Goal: Task Accomplishment & Management: Manage account settings

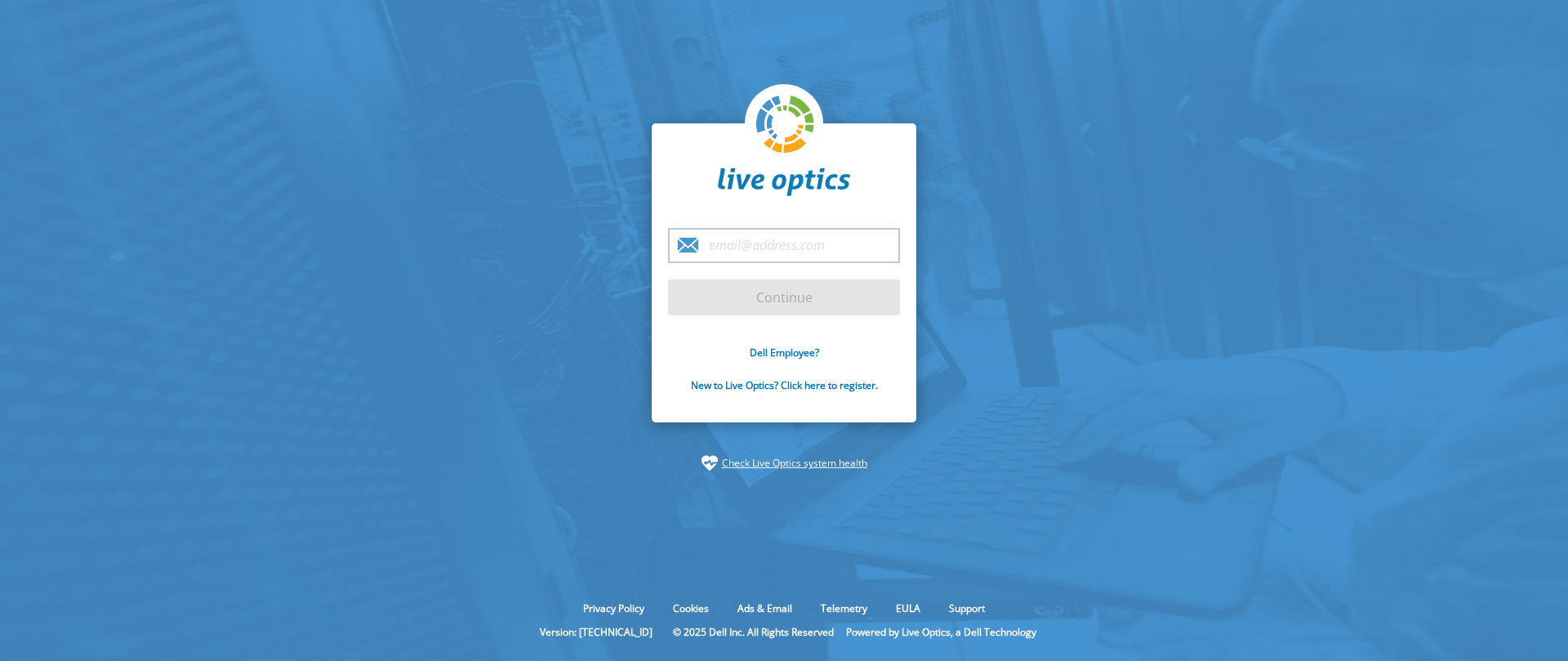
click at [758, 243] on input "email" at bounding box center [784, 245] width 232 height 35
type input "m"
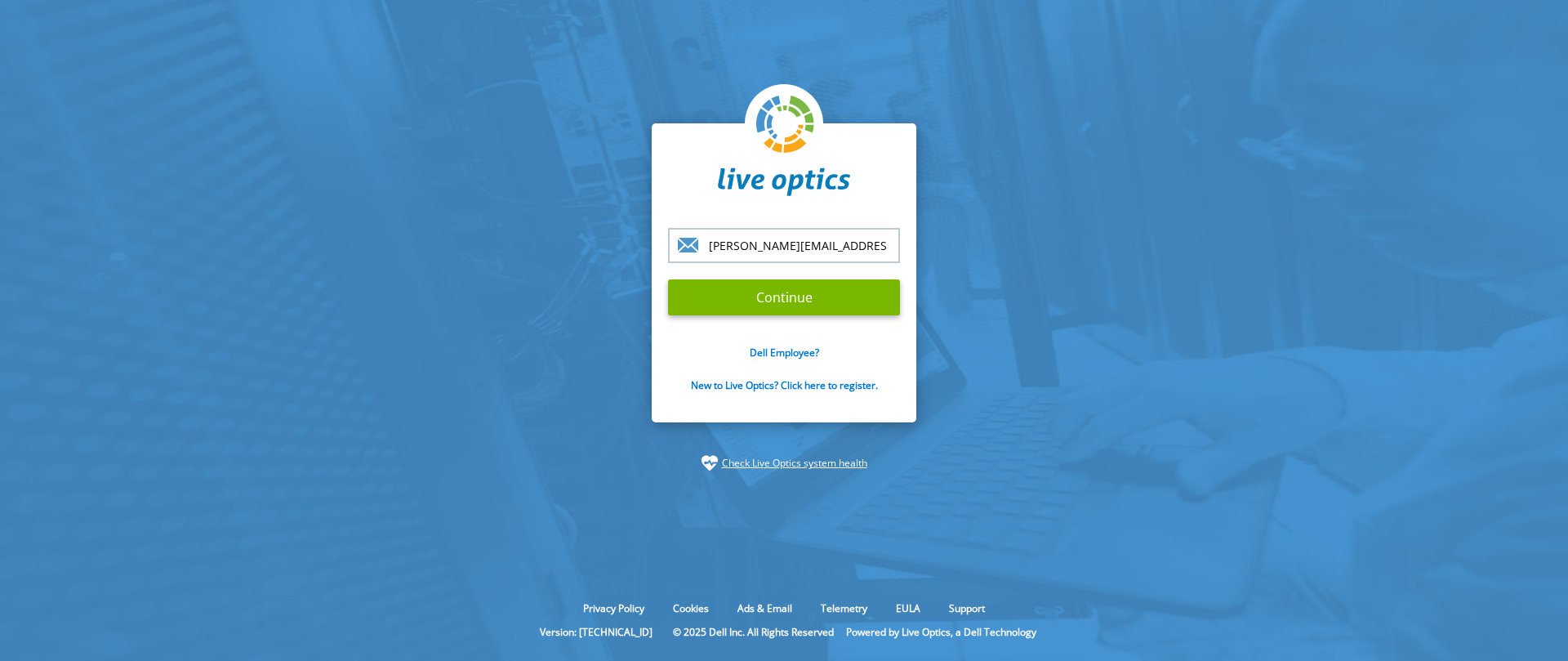
type input "[PERSON_NAME][EMAIL_ADDRESS][PERSON_NAME][DOMAIN_NAME]"
click at [668, 279] on input "Continue" at bounding box center [784, 297] width 232 height 36
click at [775, 303] on input "Continue" at bounding box center [784, 297] width 232 height 36
click at [340, 314] on section "mike.martin@technologent.com Continue Dell Employee? New to Live Optics? Click …" at bounding box center [784, 297] width 1568 height 594
drag, startPoint x: 1069, startPoint y: 372, endPoint x: 1049, endPoint y: 368, distance: 20.4
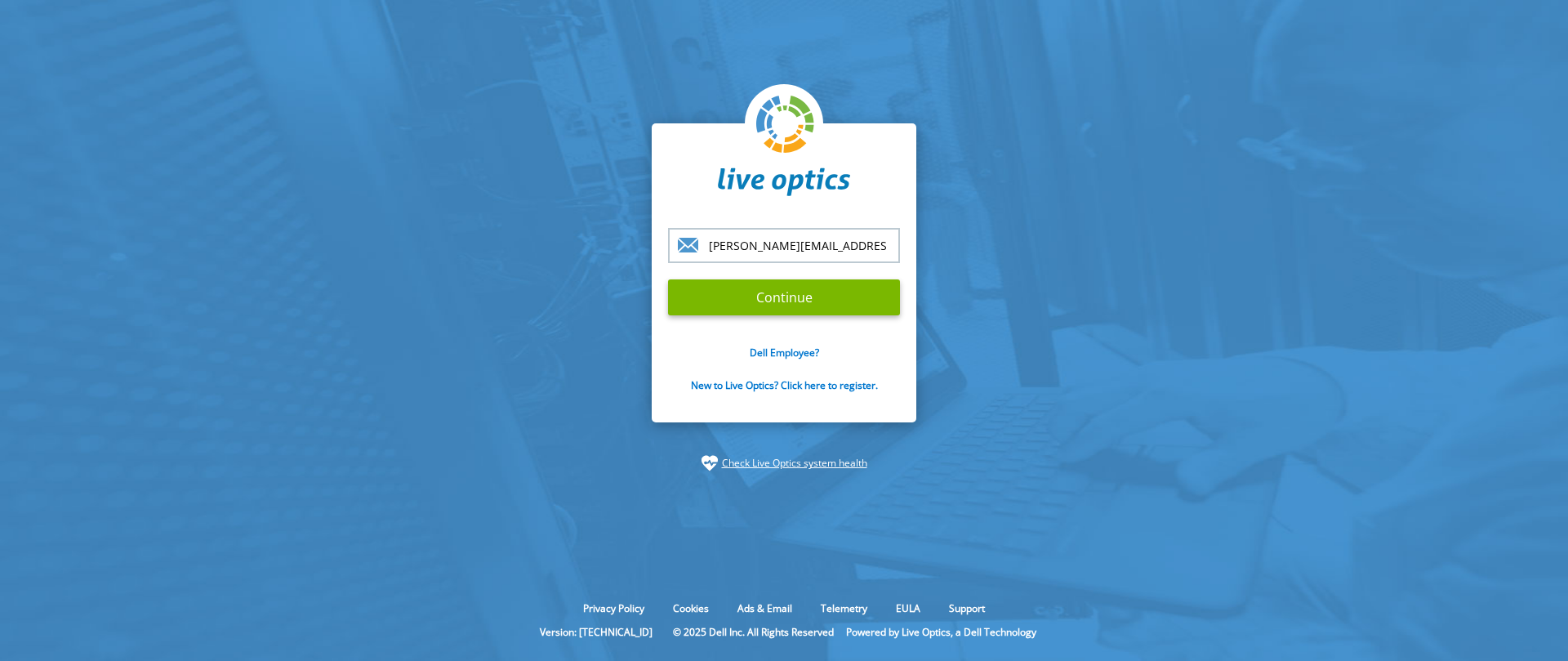
click at [1067, 372] on section "mike.martin@technologent.com Continue Dell Employee? New to Live Optics? Click …" at bounding box center [784, 297] width 1568 height 594
click at [585, 320] on section "mike.martin@technologent.com Continue Dell Employee? New to Live Optics? Click …" at bounding box center [784, 297] width 1568 height 594
click at [730, 251] on input "[PERSON_NAME][EMAIL_ADDRESS][PERSON_NAME][DOMAIN_NAME]" at bounding box center [784, 245] width 232 height 35
click at [793, 290] on input "Continue" at bounding box center [784, 297] width 232 height 36
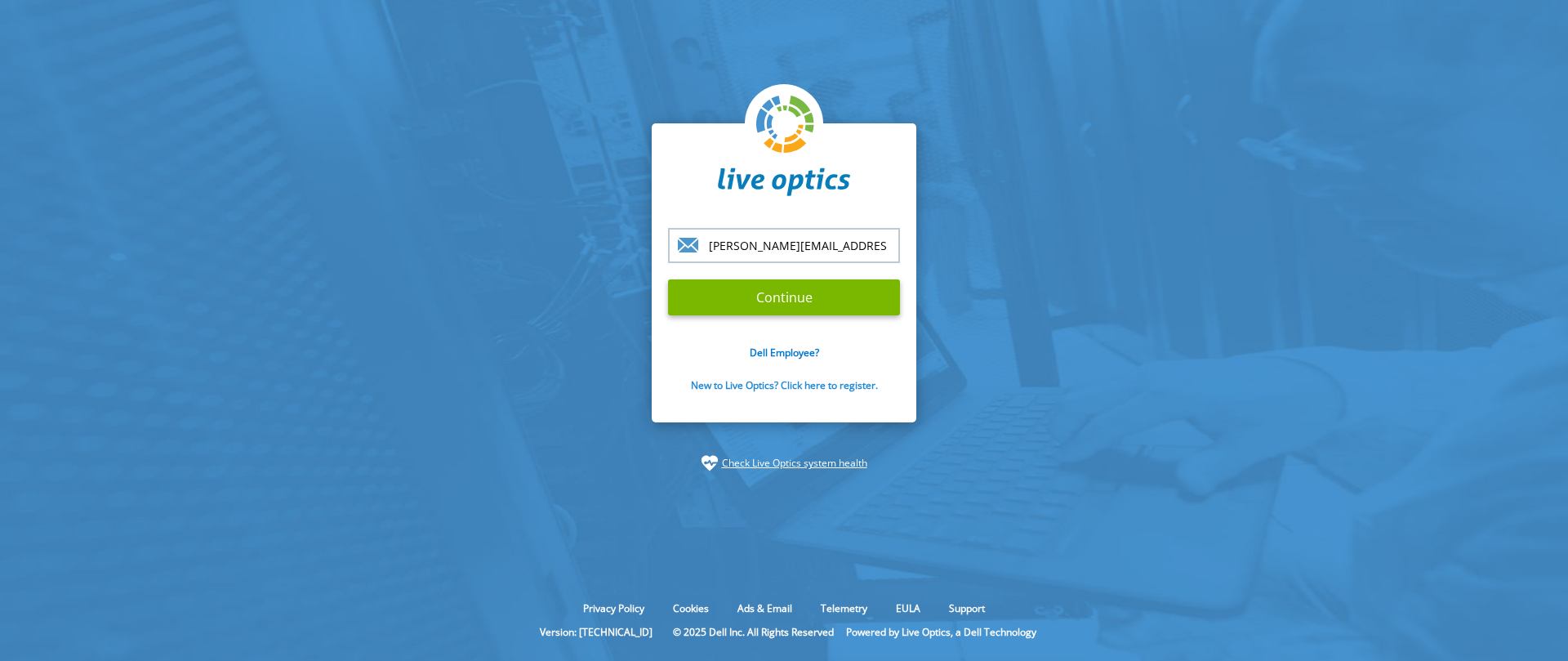
click at [756, 387] on link "New to Live Optics? Click here to register." at bounding box center [784, 385] width 187 height 14
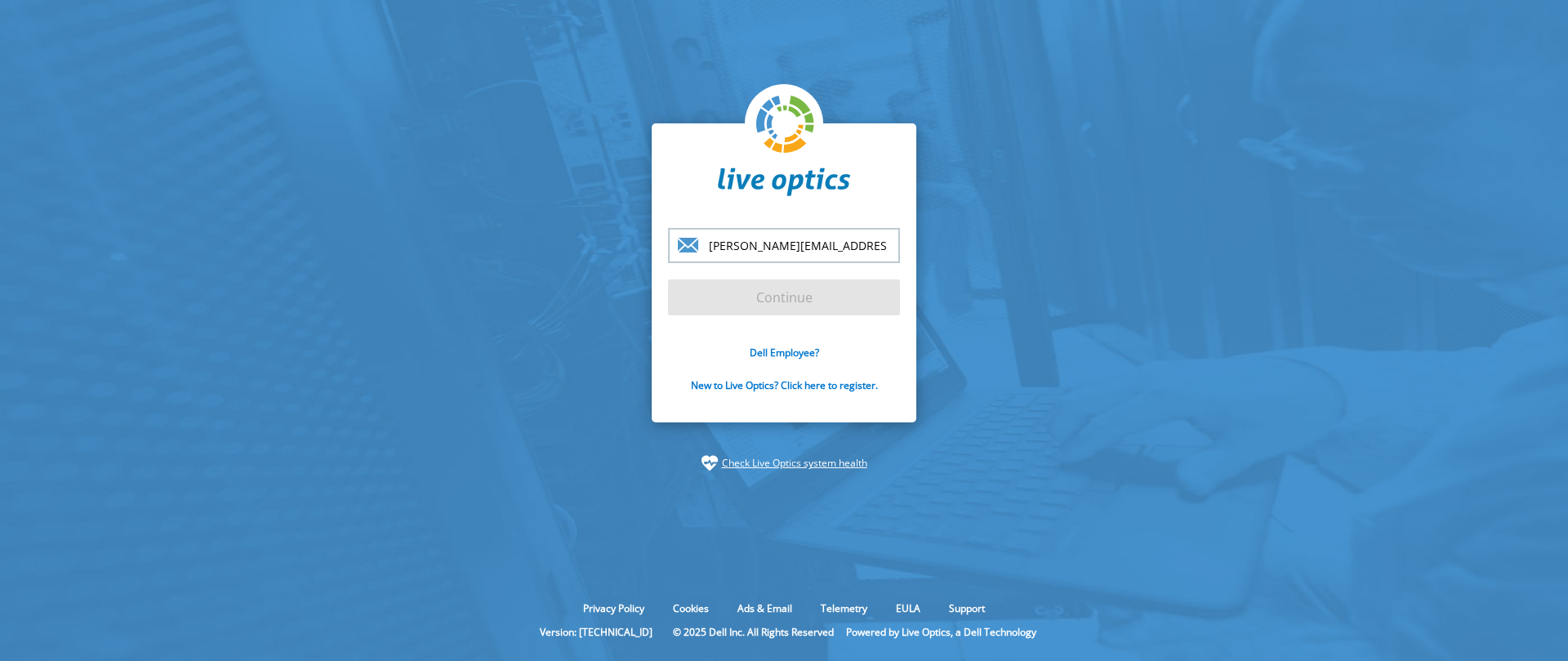
click at [783, 249] on input "[PERSON_NAME][EMAIL_ADDRESS][PERSON_NAME][DOMAIN_NAME]" at bounding box center [784, 245] width 232 height 35
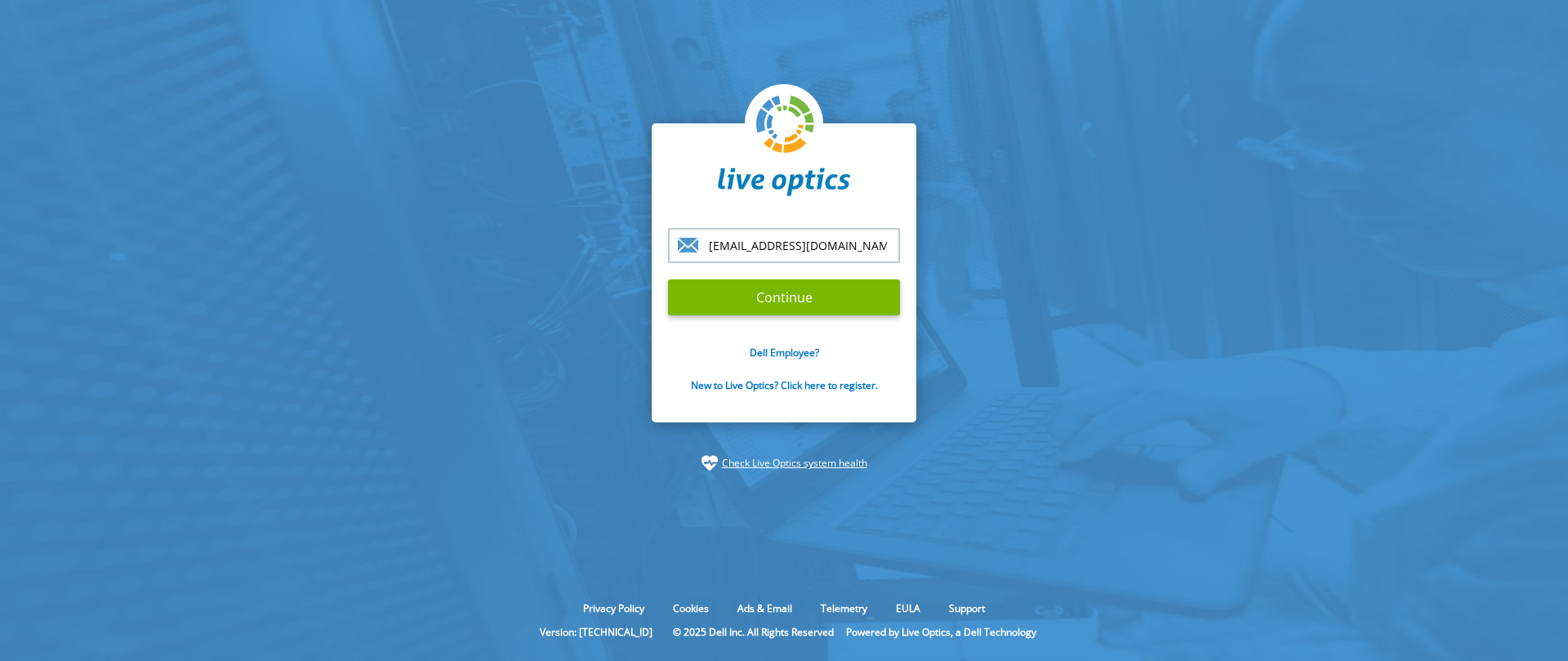
type input "mmartin@flogitech.com"
click at [668, 279] on input "Continue" at bounding box center [784, 297] width 232 height 36
click at [1029, 209] on section "mmartin@flogitech.com Continue Dell Employee? New to Live Optics? Click here to…" at bounding box center [784, 297] width 1568 height 594
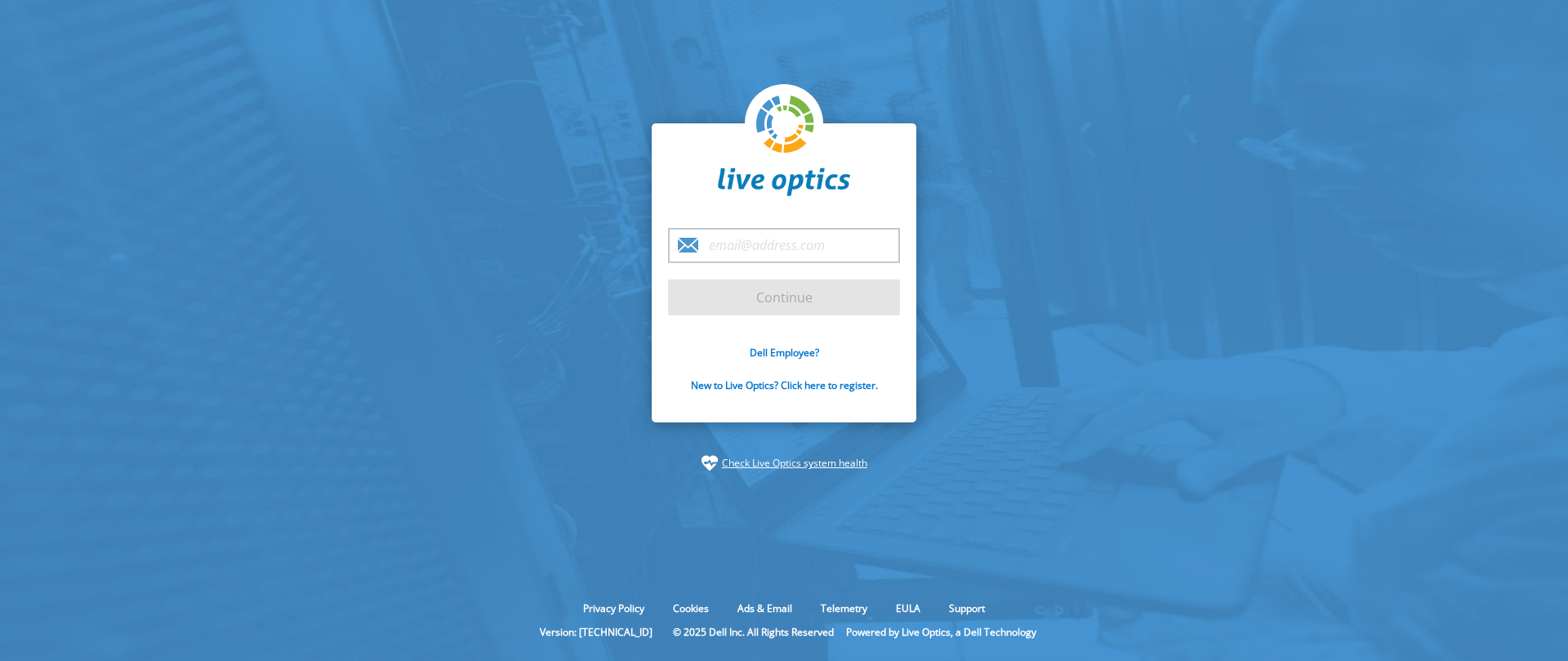
click at [280, 294] on section "Continue Dell Employee? New to Live Optics? Click here to register. Check Live …" at bounding box center [784, 297] width 1568 height 594
click at [1337, 367] on section "Continue Dell Employee? New to Live Optics? Click here to register. Check Live …" at bounding box center [784, 297] width 1568 height 594
click at [738, 249] on input "email" at bounding box center [784, 245] width 232 height 35
type input "[PERSON_NAME][EMAIL_ADDRESS][PERSON_NAME][DOMAIN_NAME]"
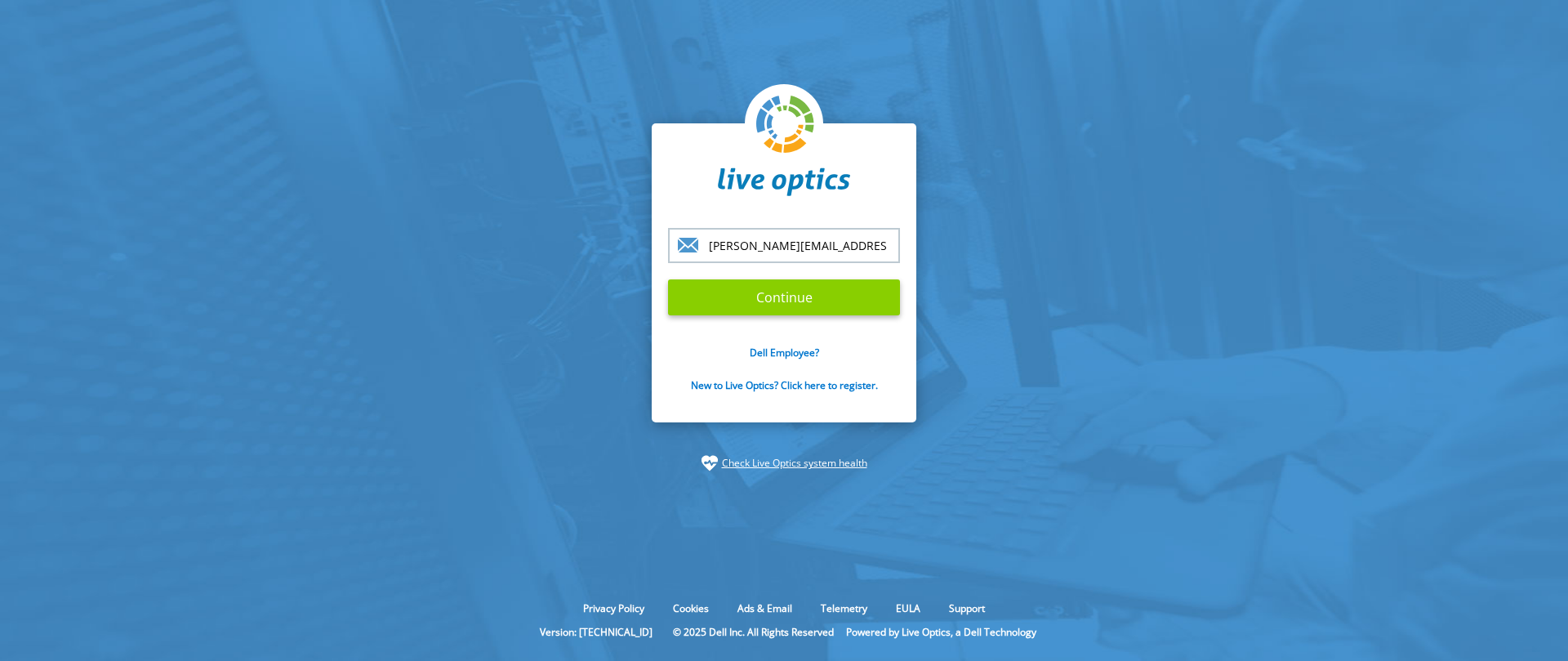
click at [763, 302] on input "Continue" at bounding box center [784, 297] width 232 height 36
click at [815, 460] on link "Check Live Optics system health" at bounding box center [794, 463] width 145 height 16
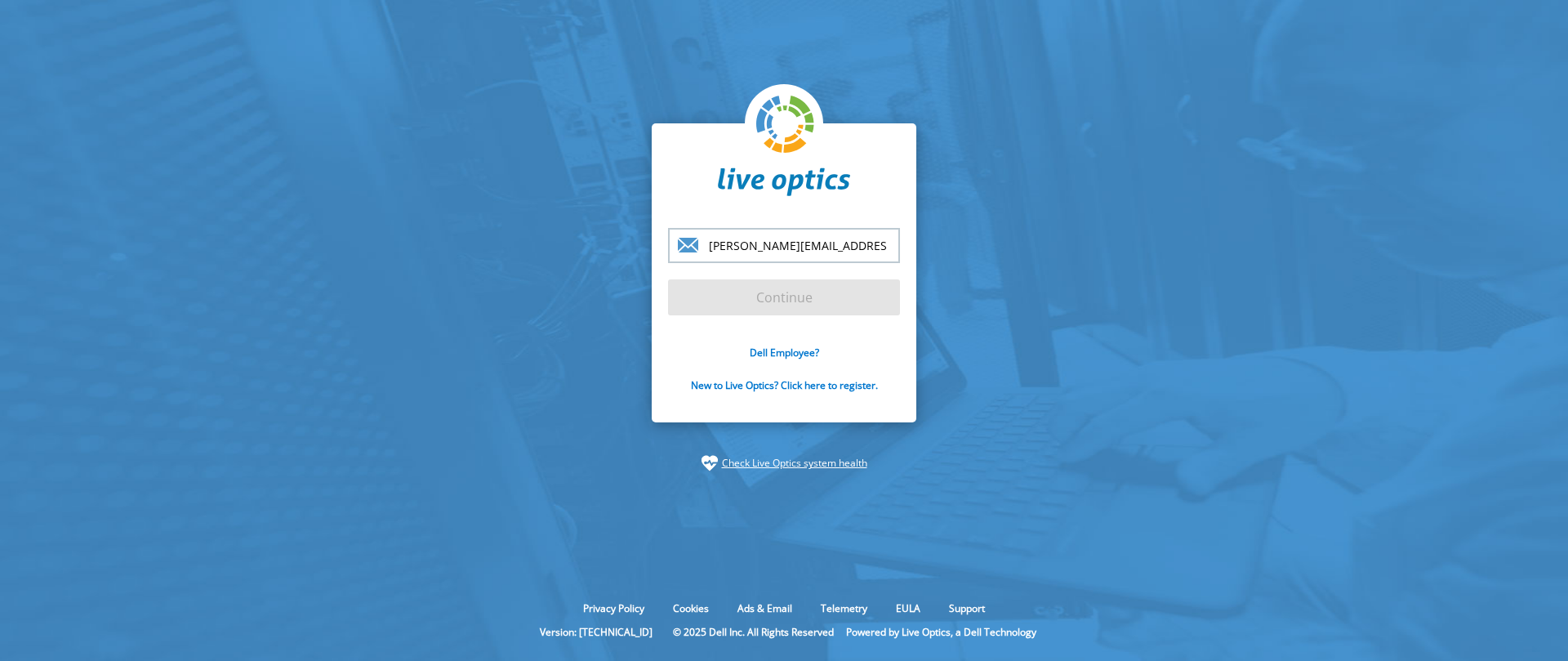
click at [503, 230] on section "mike.martin@technologent.com Continue Dell Employee? New to Live Optics? Click …" at bounding box center [784, 297] width 1568 height 594
click at [763, 307] on form "mike.martin@technologent.com Continue Dell Employee? New to Live Optics? Click …" at bounding box center [784, 319] width 232 height 183
click at [796, 248] on input "[PERSON_NAME][EMAIL_ADDRESS][PERSON_NAME][DOMAIN_NAME]" at bounding box center [784, 245] width 232 height 35
click at [870, 240] on input "[PERSON_NAME][EMAIL_ADDRESS][PERSON_NAME][DOMAIN_NAME]" at bounding box center [784, 245] width 232 height 35
click at [892, 249] on input "[PERSON_NAME][EMAIL_ADDRESS][PERSON_NAME][DOMAIN_NAME]" at bounding box center [784, 245] width 232 height 35
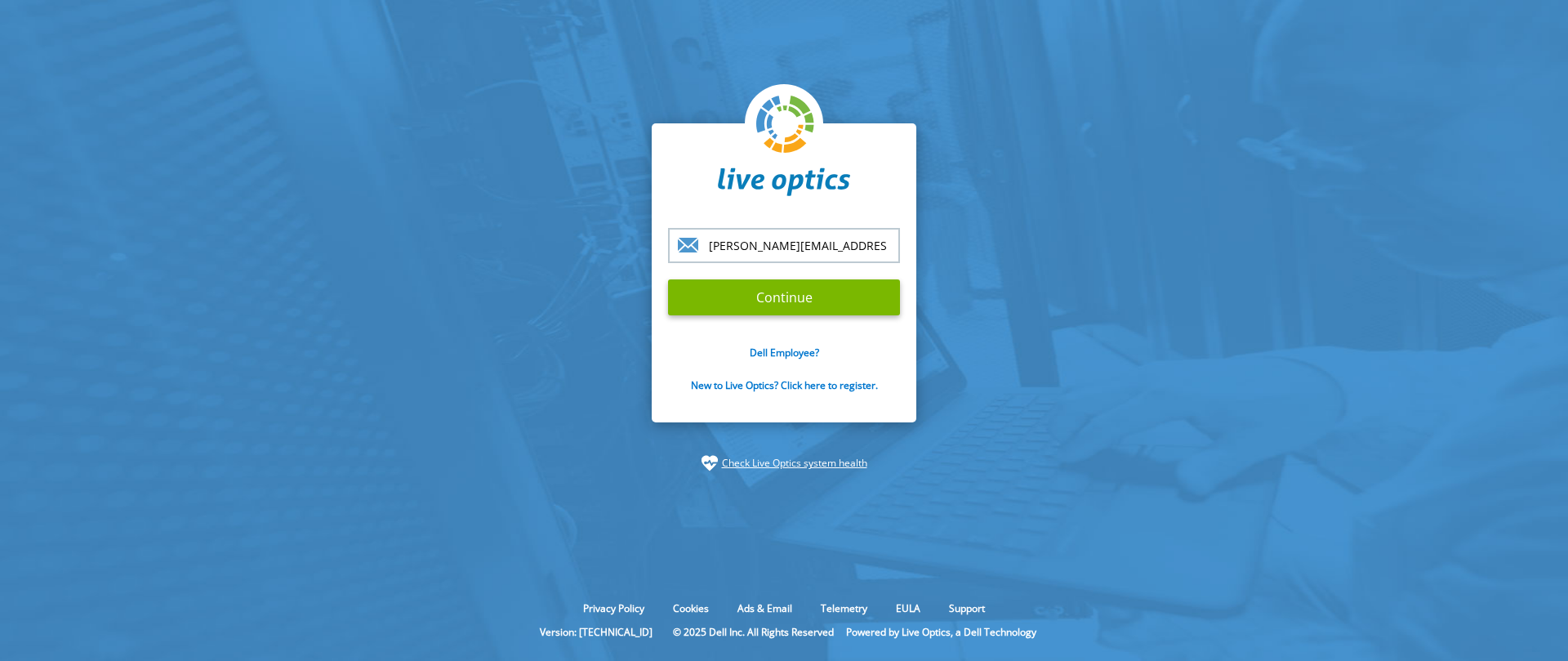
type input "[PERSON_NAME][EMAIL_ADDRESS][PERSON_NAME][DOMAIN_NAME]"
click at [668, 279] on input "Continue" at bounding box center [784, 297] width 232 height 36
click at [912, 121] on section "mike.martin@technologent.com Continue Dell Employee? New to Live Optics? Click …" at bounding box center [784, 297] width 1568 height 594
click at [550, 330] on section "mike.martin@technologent.com Continue Dell Employee? New to Live Optics? Click …" at bounding box center [784, 297] width 1568 height 594
